Goal: Check status

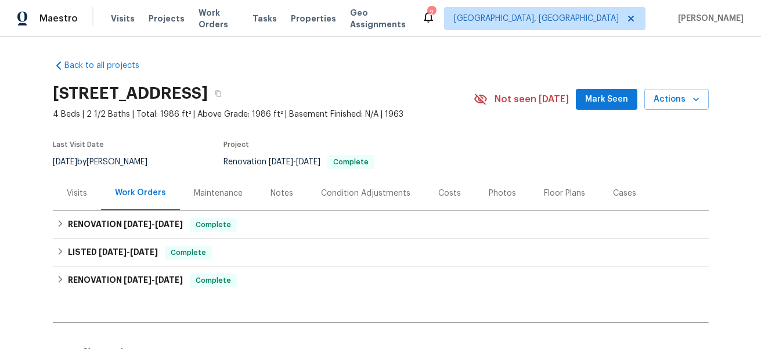
click at [78, 196] on div "Visits" at bounding box center [77, 194] width 20 height 12
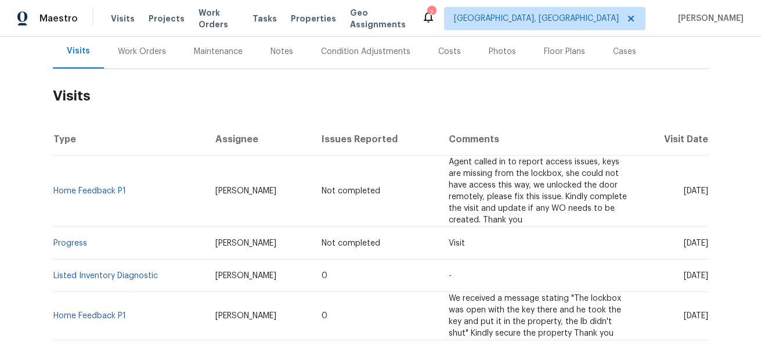
scroll to position [144, 0]
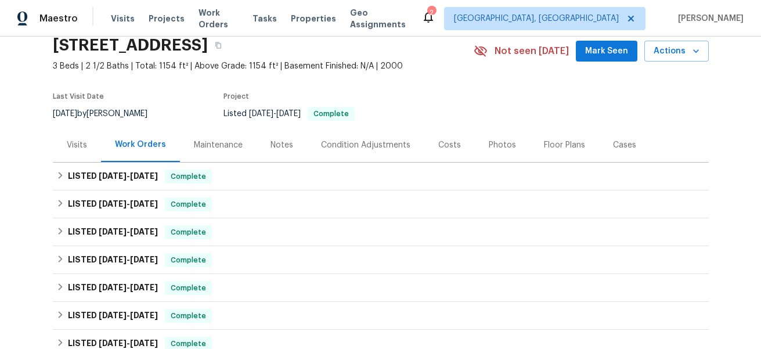
scroll to position [49, 0]
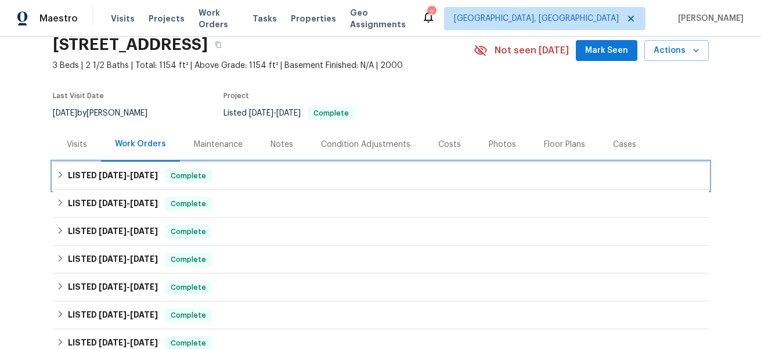
click at [140, 183] on div "LISTED [DATE] - [DATE] Complete" at bounding box center [381, 176] width 656 height 28
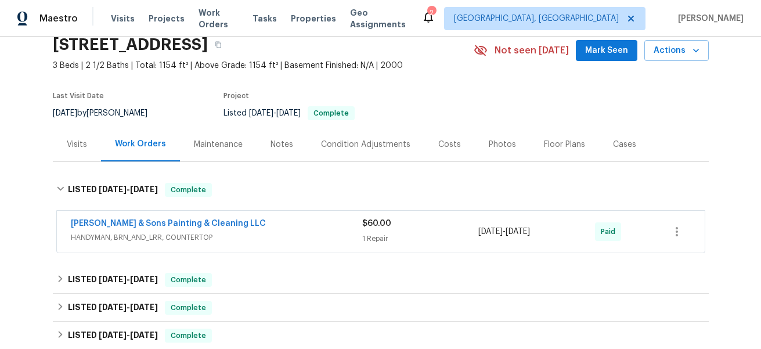
click at [294, 244] on div "[PERSON_NAME] & Sons Painting & Cleaning LLC HANDYMAN, BRN_AND_LRR, COUNTERTOP" at bounding box center [217, 232] width 292 height 28
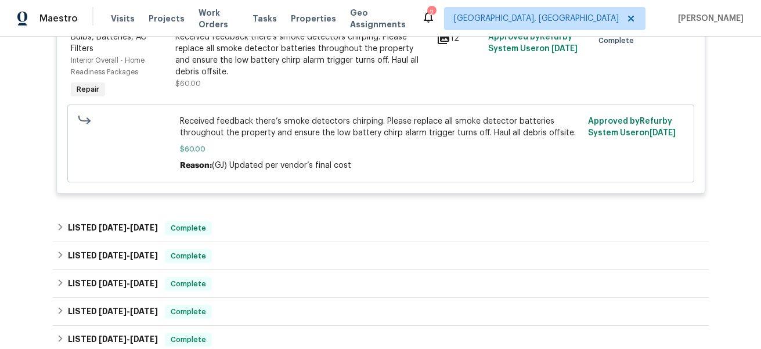
scroll to position [319, 0]
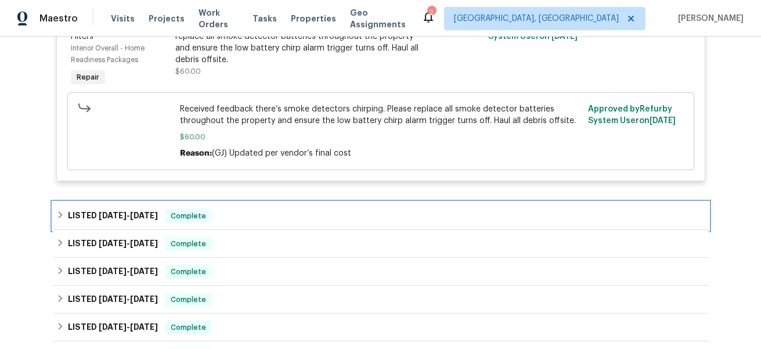
click at [264, 220] on div "LISTED [DATE] - [DATE] Complete" at bounding box center [380, 216] width 649 height 14
